Goal: Task Accomplishment & Management: Use online tool/utility

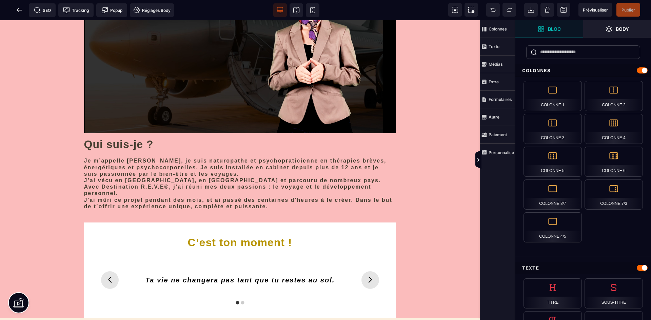
scroll to position [2136, 0]
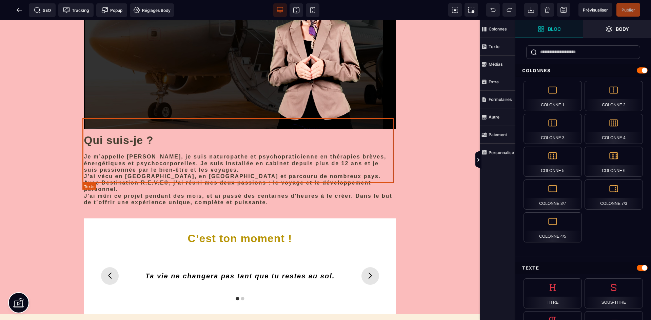
click at [161, 177] on div "Je m’appelle [PERSON_NAME], je suis naturopathe et psychopraticienne en thérapi…" at bounding box center [240, 180] width 312 height 52
select select
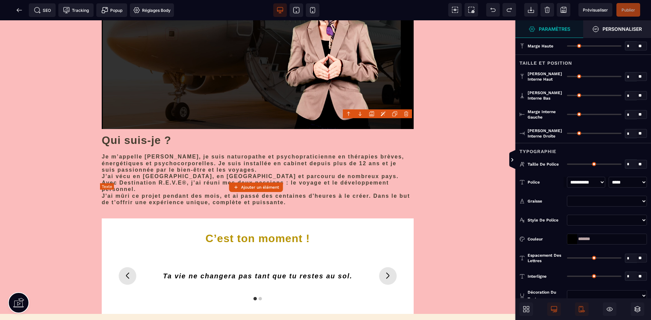
type input "*"
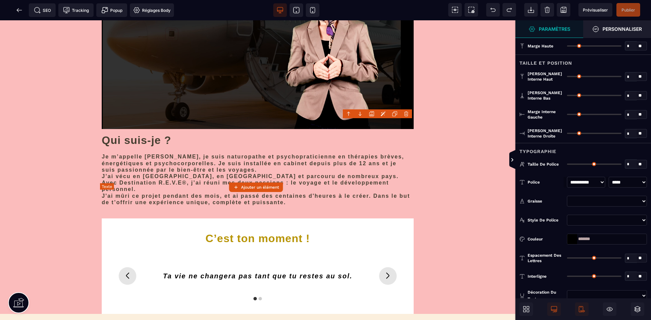
type input "*"
type input "**"
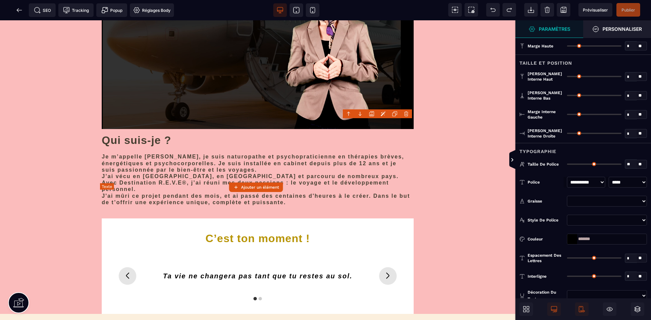
type input "*"
type input "**"
type input "****"
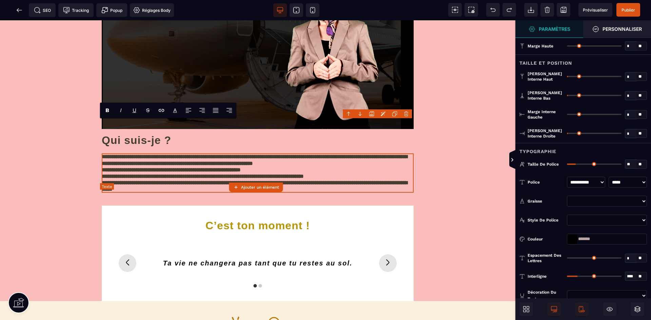
type input "**"
click at [217, 173] on div "**********" at bounding box center [258, 173] width 312 height 39
drag, startPoint x: 355, startPoint y: 173, endPoint x: 113, endPoint y: 173, distance: 242.0
click at [113, 173] on div "**********" at bounding box center [258, 173] width 312 height 39
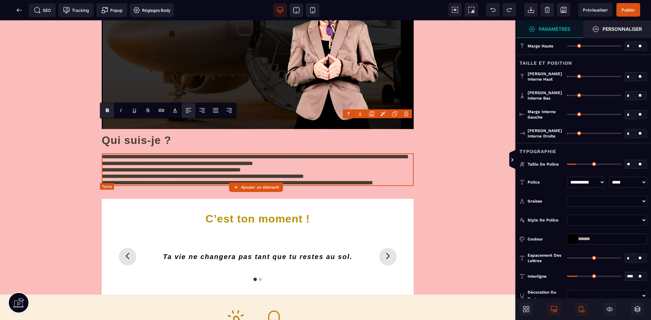
click at [297, 174] on div "**********" at bounding box center [258, 170] width 312 height 33
click at [626, 8] on span "Publier" at bounding box center [628, 9] width 14 height 5
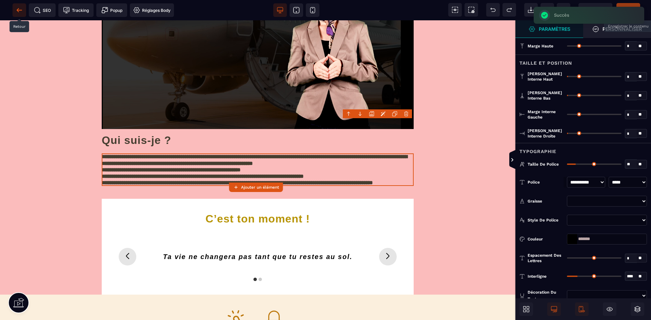
click at [17, 10] on icon at bounding box center [19, 10] width 5 height 0
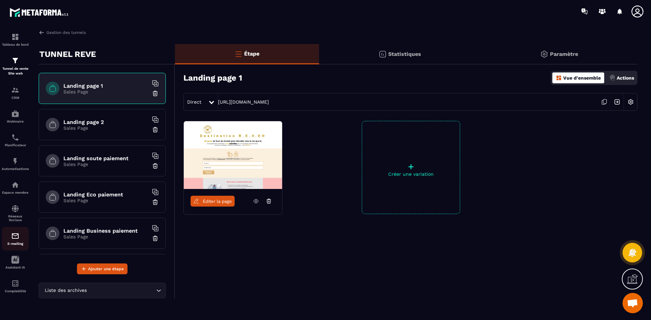
click at [17, 241] on div "E-mailing" at bounding box center [15, 239] width 27 height 14
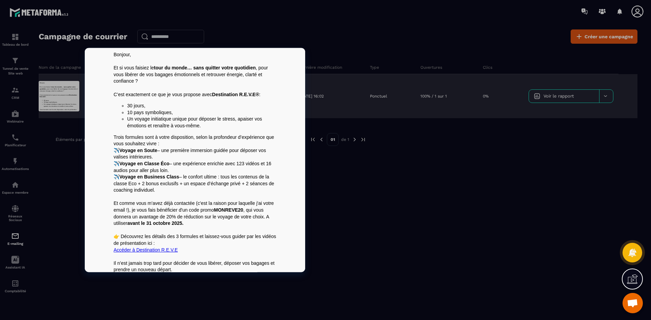
click at [56, 97] on div at bounding box center [59, 96] width 41 height 31
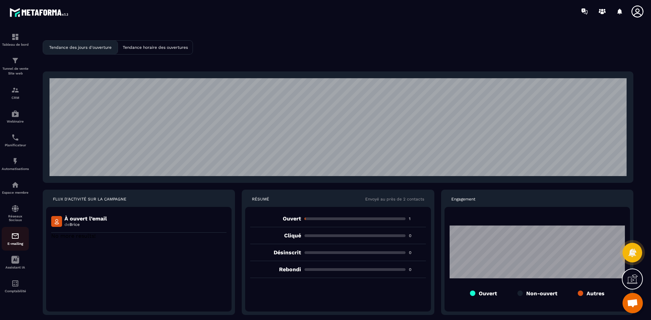
click at [14, 240] on img at bounding box center [15, 236] width 8 height 8
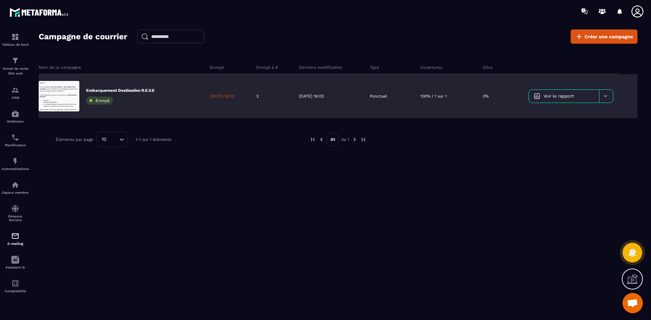
click at [604, 96] on icon at bounding box center [605, 96] width 3 height 1
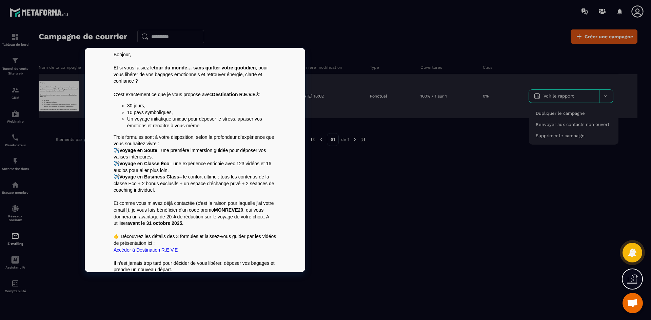
click at [156, 110] on li "10 pays symboliques," at bounding box center [201, 112] width 149 height 7
click at [159, 116] on li "Un voyage initiatique unique pour déposer le stress, apaiser vos émotions et re…" at bounding box center [201, 122] width 149 height 13
click at [155, 165] on strong "Classe Éco" at bounding box center [156, 163] width 25 height 5
click at [157, 188] on p "✈️ Voyage en Soute – une première immersion guidée pour déposer vos valises int…" at bounding box center [195, 170] width 163 height 46
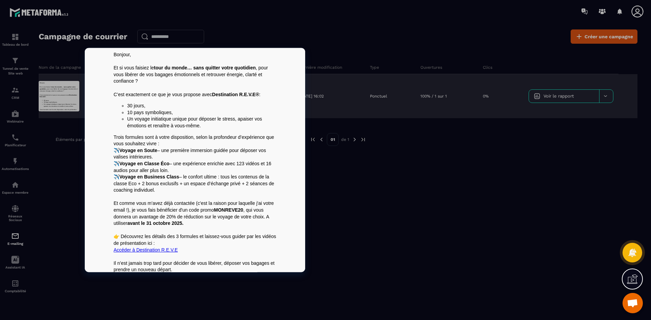
drag, startPoint x: 146, startPoint y: 215, endPoint x: 394, endPoint y: 287, distance: 257.7
click at [146, 215] on p "Et comme vous m'avez déjà contactée (c'est la raison pour laquelle j'ai votre e…" at bounding box center [195, 213] width 163 height 26
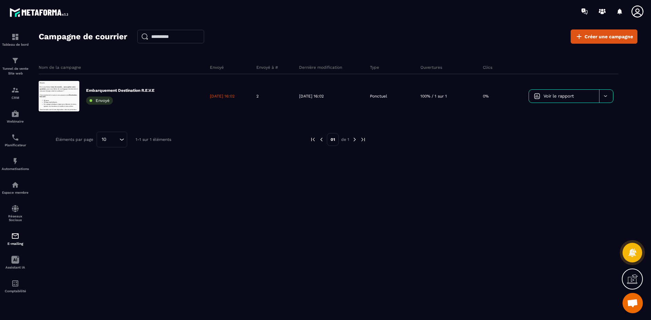
click at [405, 241] on div "Campagne de courrier Créer une campagne Nom de la campagne Envoyé Envoyé à # De…" at bounding box center [338, 177] width 599 height 297
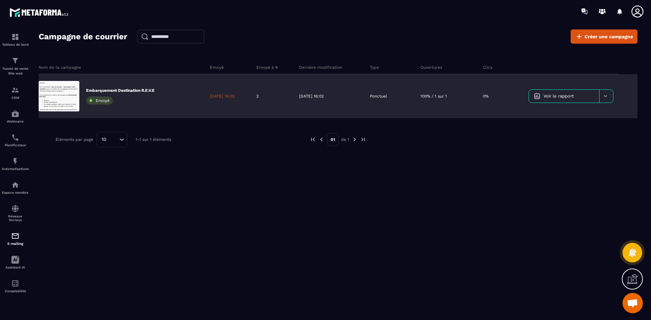
click at [605, 97] on icon at bounding box center [605, 96] width 5 height 5
click at [564, 97] on span "Voir le rapport" at bounding box center [558, 96] width 30 height 5
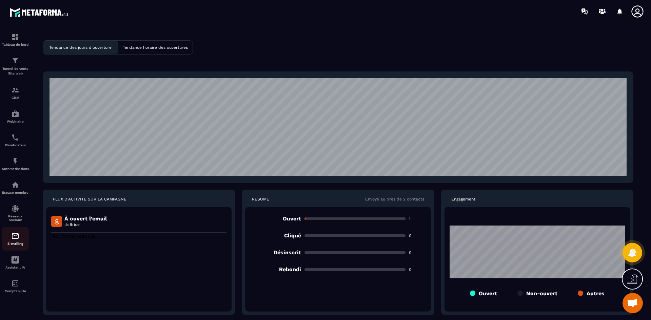
click at [19, 240] on img at bounding box center [15, 236] width 8 height 8
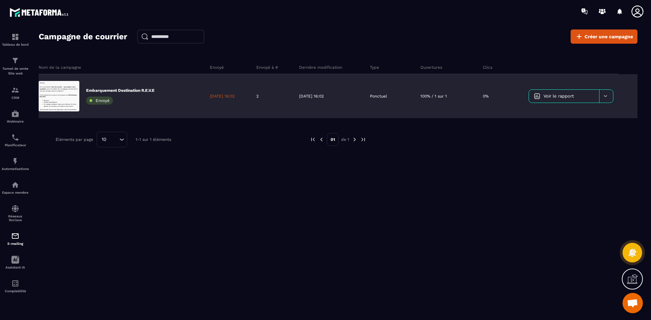
click at [604, 96] on icon at bounding box center [605, 96] width 5 height 5
click at [572, 113] on span "Dupliquer le campagne" at bounding box center [560, 113] width 49 height 5
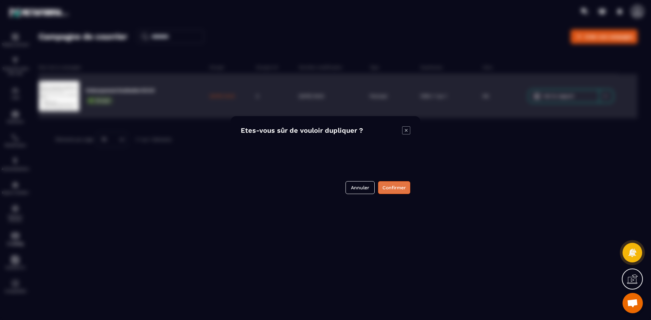
click at [399, 189] on button "Confirmer" at bounding box center [394, 187] width 32 height 13
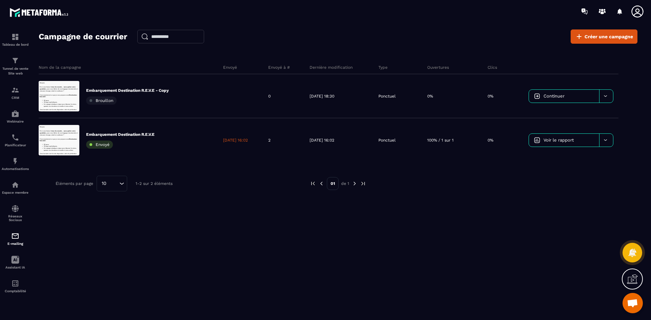
click at [604, 94] on icon at bounding box center [605, 96] width 5 height 5
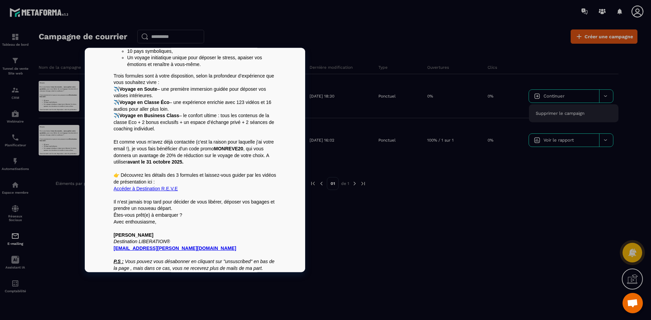
scroll to position [64, 0]
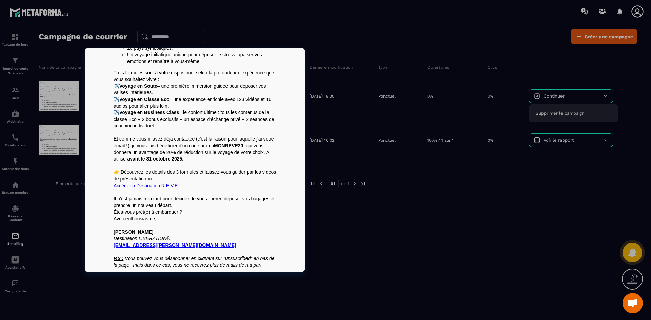
click at [266, 266] on p "P.S : Vous pouvez vous désabonner en cliquant sur "unsuscribed" en bas de la pa…" at bounding box center [195, 262] width 163 height 13
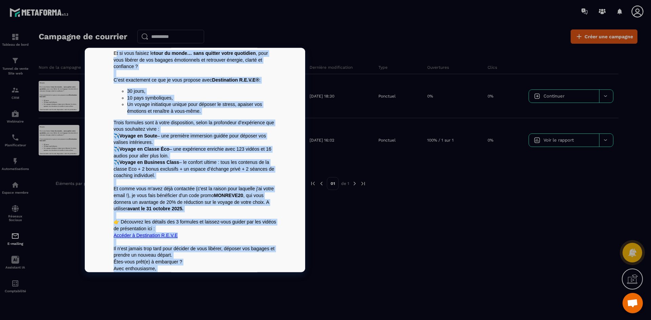
scroll to position [0, 0]
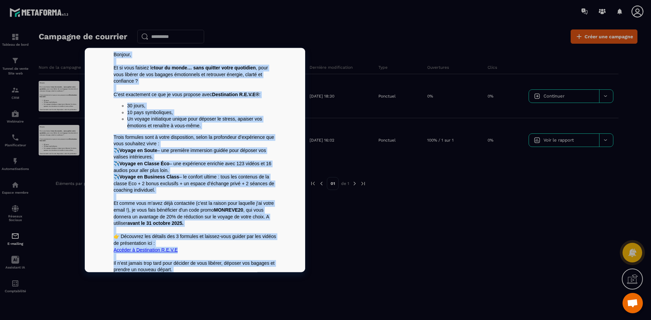
drag, startPoint x: 264, startPoint y: 265, endPoint x: 199, endPoint y: 95, distance: 182.1
click at [115, 48] on html "Bonjour, Et si vous faisiez le tour du monde… sans quitter votre quotidien , po…" at bounding box center [195, 192] width 220 height 288
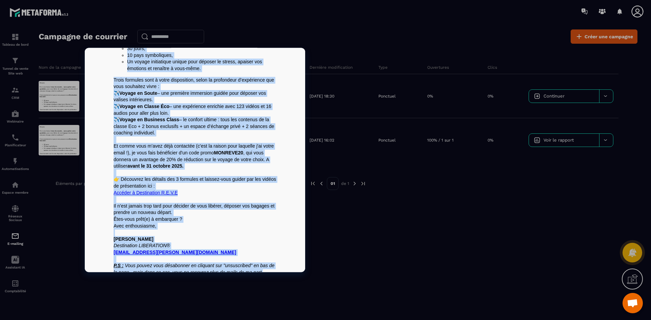
scroll to position [64, 0]
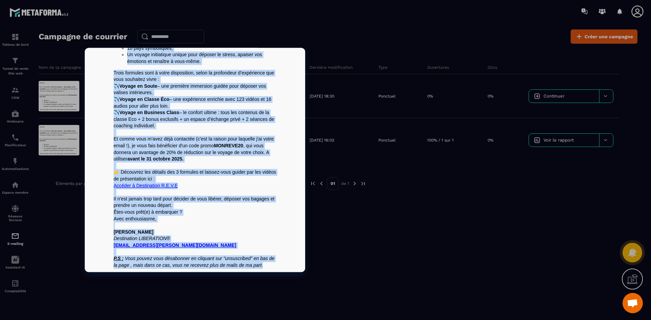
drag, startPoint x: 112, startPoint y: 54, endPoint x: 262, endPoint y: 271, distance: 264.0
click at [262, 271] on td "Bonjour, Et si vous faisiez le tour du monde… sans quitter votre quotidien , po…" at bounding box center [194, 128] width 169 height 288
copy div "Loremip, Do si amet consect ad elit se doeiu… temp incidid utlab etdolorem , al…"
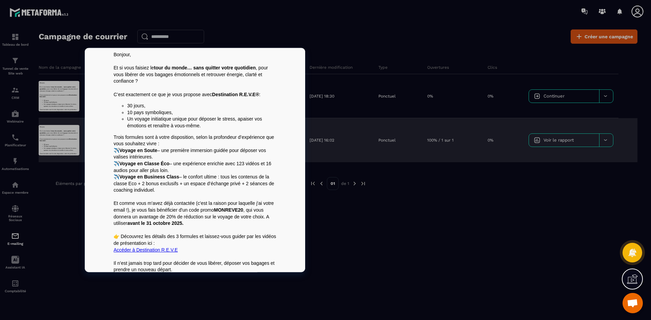
scroll to position [0, 0]
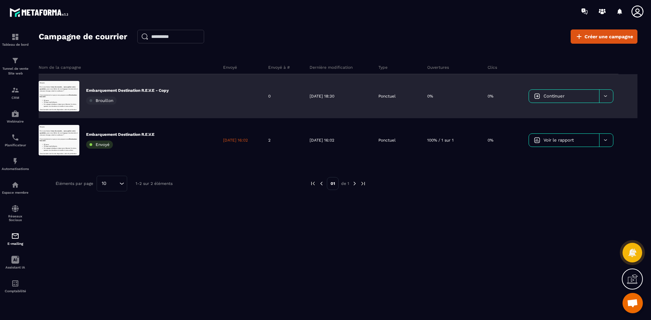
click at [607, 99] on div at bounding box center [606, 96] width 14 height 13
click at [579, 115] on span "Supprimer le campaign" at bounding box center [560, 113] width 49 height 5
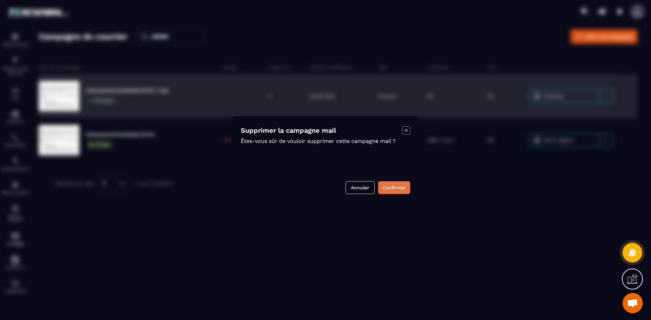
click at [393, 188] on button "Confirmer" at bounding box center [394, 187] width 32 height 13
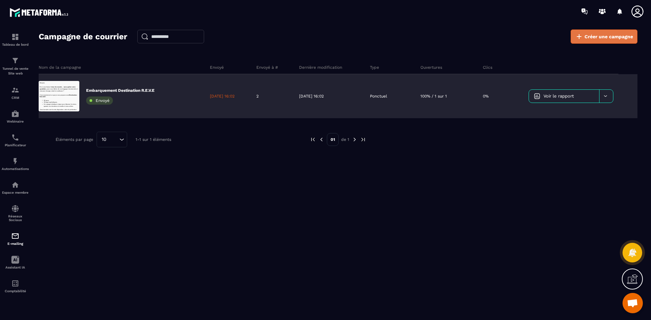
click at [595, 39] on span "Créer une campagne" at bounding box center [608, 36] width 48 height 7
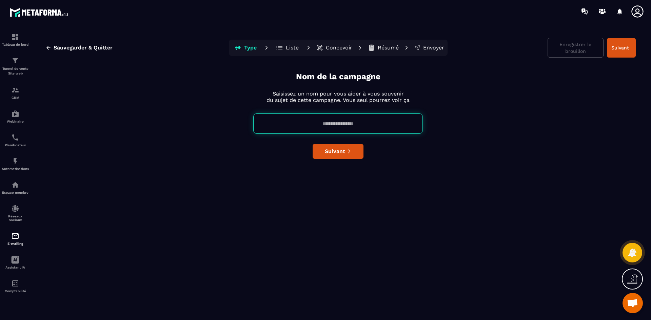
click at [336, 124] on input at bounding box center [337, 124] width 169 height 20
click at [328, 123] on input at bounding box center [337, 124] width 169 height 20
type input "**********"
click at [348, 155] on button "Suivant" at bounding box center [338, 151] width 51 height 15
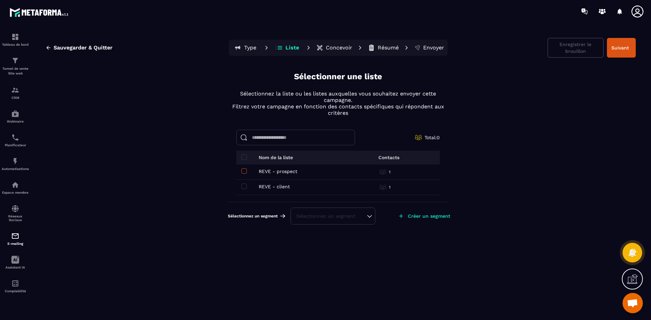
click at [246, 172] on span at bounding box center [243, 170] width 5 height 5
click at [245, 183] on td "REVE - client REVE - client" at bounding box center [292, 187] width 112 height 15
click at [244, 186] on span at bounding box center [243, 186] width 5 height 5
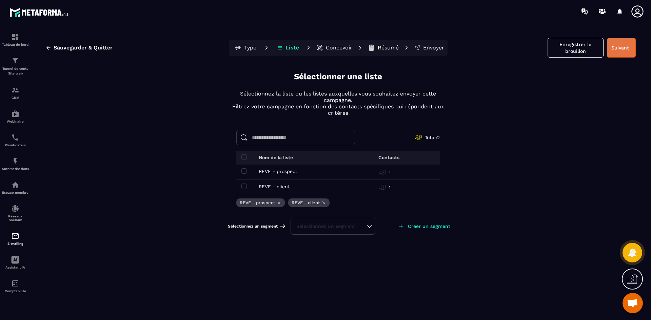
click at [628, 52] on button "Suivant" at bounding box center [621, 48] width 29 height 20
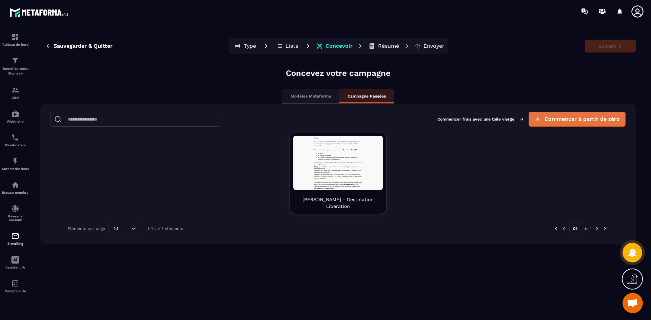
click at [552, 116] on span "Commencer à partir de zéro" at bounding box center [581, 119] width 75 height 7
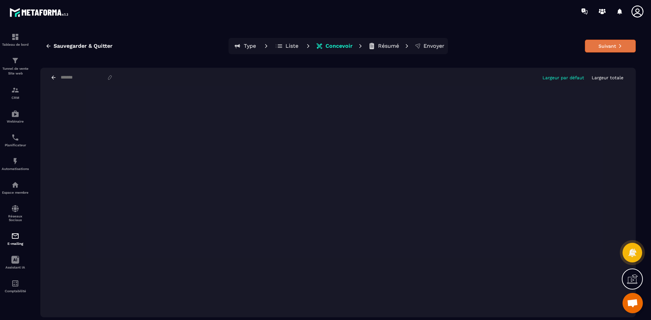
click at [604, 47] on button "Suivant" at bounding box center [610, 46] width 51 height 13
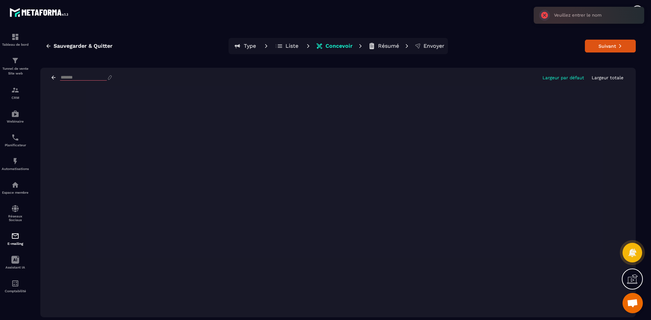
click at [75, 76] on input at bounding box center [83, 78] width 47 height 6
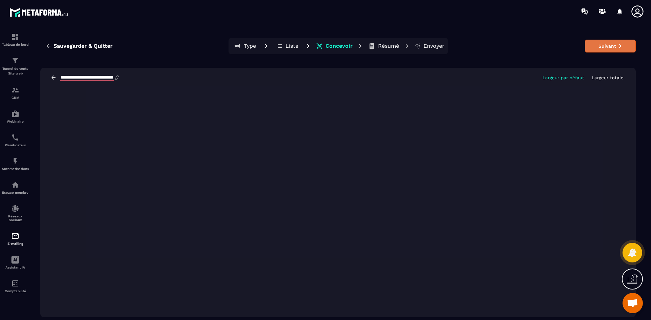
type input "**********"
click at [616, 47] on button "Suivant" at bounding box center [610, 46] width 51 height 13
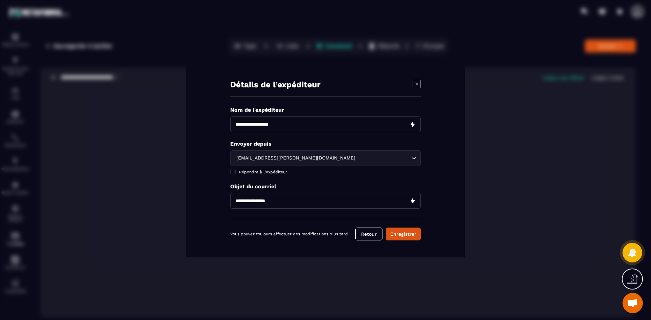
click at [286, 122] on input "Modal window" at bounding box center [325, 125] width 191 height 16
type input "**********"
click at [377, 198] on input "Modal window" at bounding box center [325, 201] width 191 height 16
click at [256, 204] on input "Modal window" at bounding box center [325, 201] width 191 height 16
type input "**********"
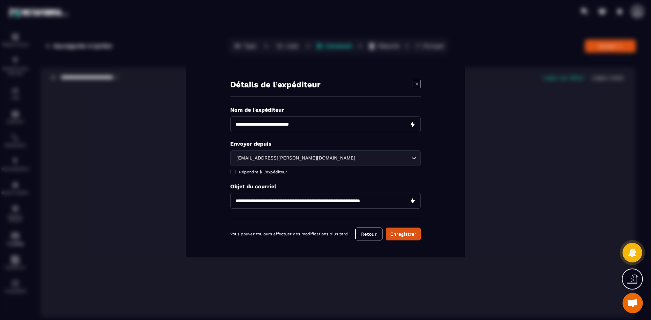
click at [404, 155] on input "Search for option" at bounding box center [383, 158] width 53 height 7
click at [218, 198] on div "**********" at bounding box center [325, 160] width 279 height 195
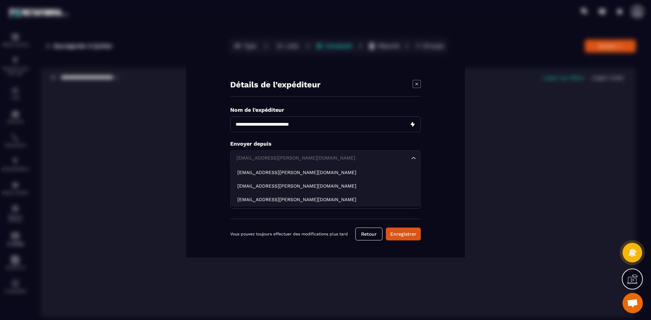
click at [417, 165] on div "[EMAIL_ADDRESS][PERSON_NAME][DOMAIN_NAME] Loading..." at bounding box center [325, 159] width 191 height 16
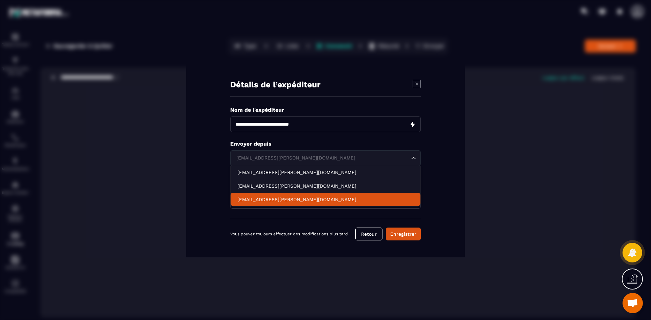
click at [321, 199] on p "[EMAIL_ADDRESS][PERSON_NAME][DOMAIN_NAME]" at bounding box center [325, 199] width 176 height 7
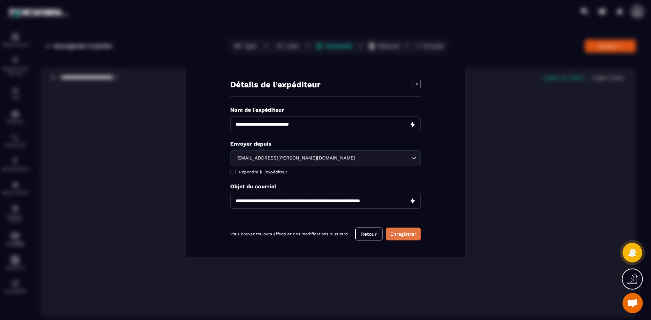
click at [407, 236] on button "Enregistrer" at bounding box center [403, 234] width 35 height 13
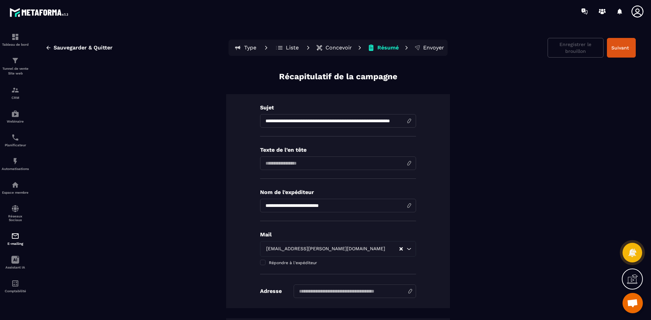
click at [382, 167] on input at bounding box center [338, 164] width 156 height 14
type input "**********"
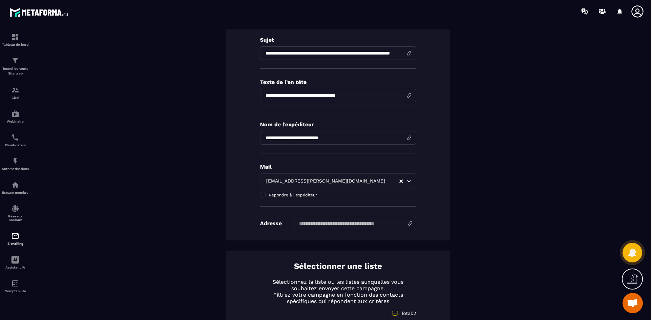
scroll to position [102, 0]
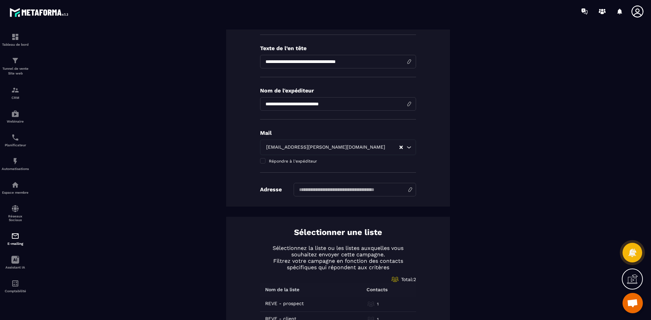
click at [356, 191] on input at bounding box center [355, 190] width 122 height 14
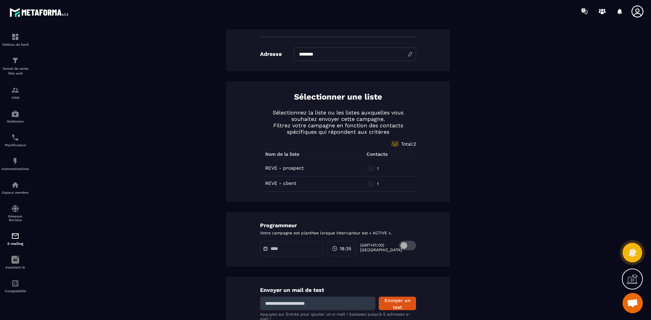
scroll to position [268, 0]
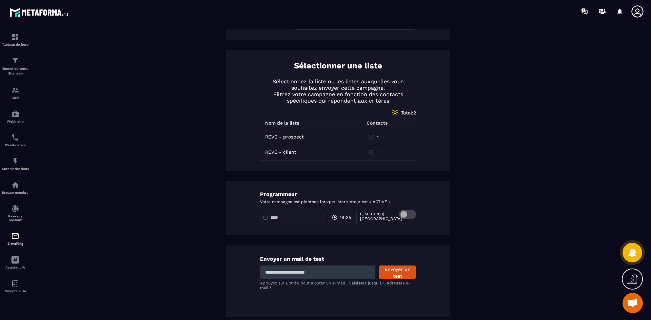
type input "********"
click at [405, 213] on span at bounding box center [407, 214] width 17 height 9
click at [271, 219] on input "text" at bounding box center [294, 217] width 47 height 5
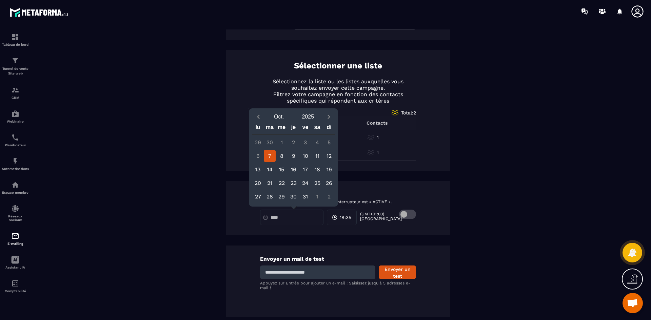
click at [273, 155] on div "7" at bounding box center [270, 156] width 12 height 12
type input "**********"
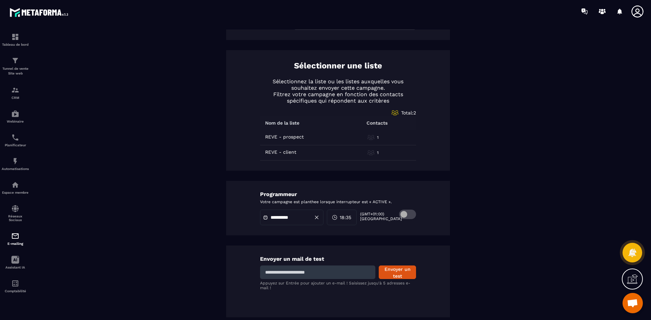
click at [347, 218] on span "18:35" at bounding box center [346, 217] width 12 height 7
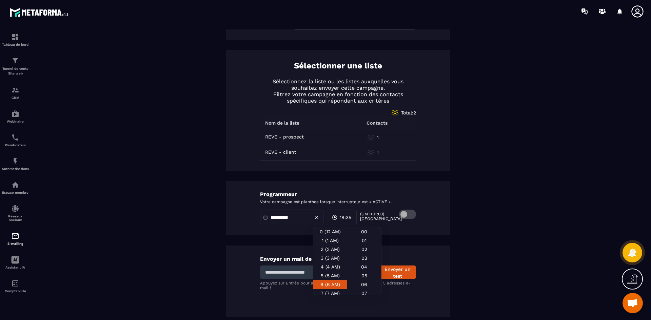
click at [329, 283] on div "6 (6 AM)" at bounding box center [330, 284] width 34 height 9
click at [347, 219] on span "06:35" at bounding box center [346, 217] width 13 height 7
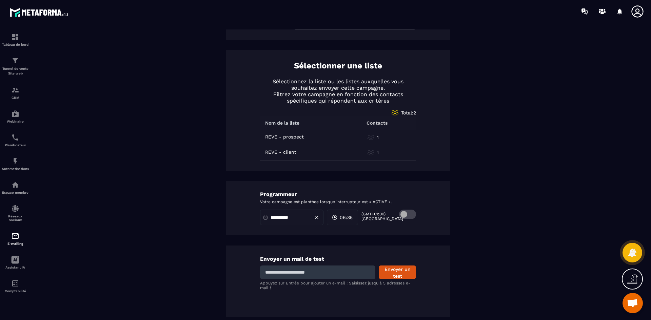
click at [347, 218] on span "06:35" at bounding box center [346, 217] width 13 height 7
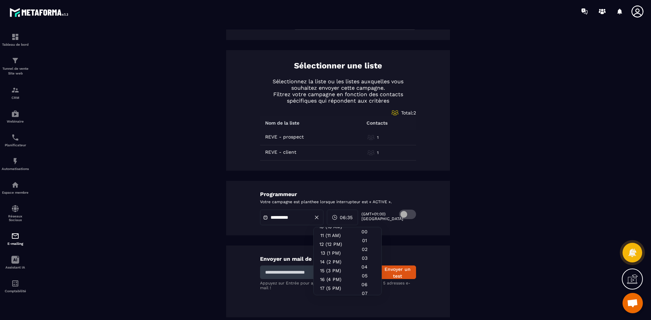
scroll to position [136, 0]
click at [328, 255] on div "18 (6 PM)" at bounding box center [331, 255] width 34 height 9
click at [351, 219] on span "18:35" at bounding box center [346, 217] width 12 height 7
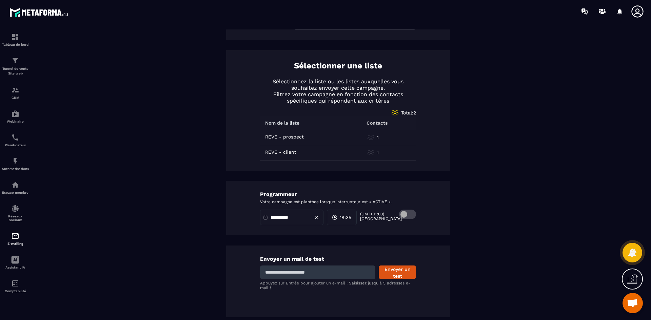
click at [351, 218] on span "18:35" at bounding box center [346, 217] width 12 height 7
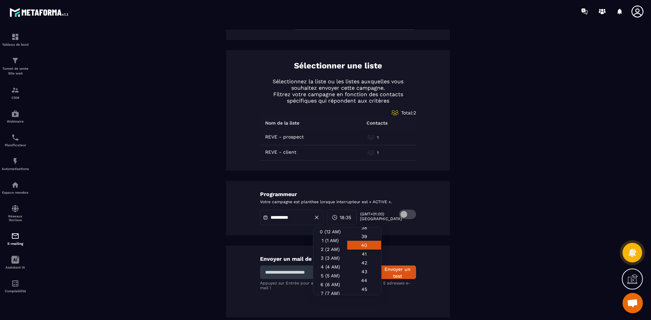
click at [363, 247] on div "40" at bounding box center [364, 245] width 34 height 9
click at [366, 270] on div "43" at bounding box center [364, 271] width 34 height 9
click at [408, 244] on div "**********" at bounding box center [337, 60] width 595 height 515
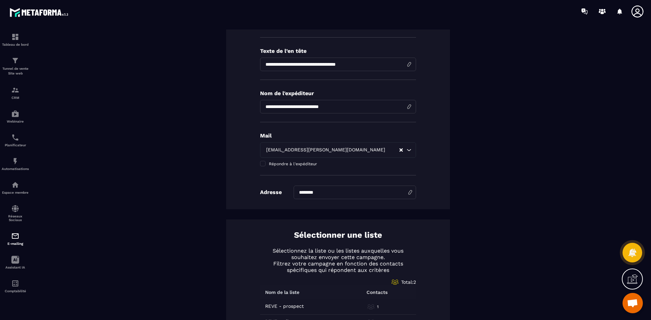
scroll to position [0, 0]
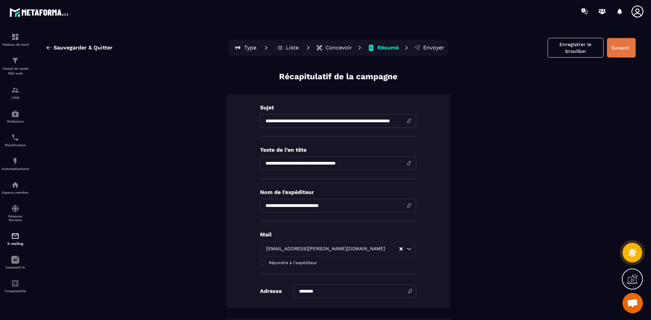
click at [616, 52] on button "Suivant" at bounding box center [621, 48] width 29 height 20
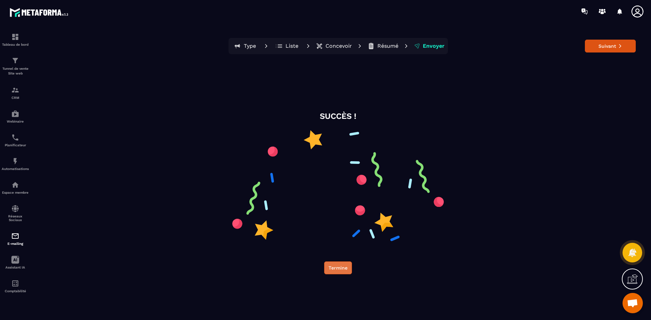
click at [343, 271] on button "Termine" at bounding box center [338, 268] width 28 height 13
